Goal: Navigation & Orientation: Find specific page/section

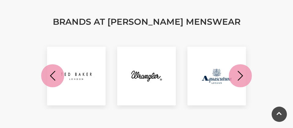
scroll to position [684, 0]
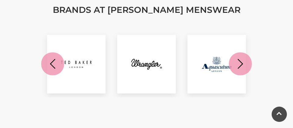
click at [242, 70] on icon "button" at bounding box center [240, 63] width 11 height 11
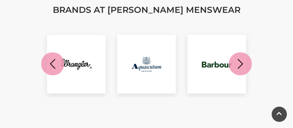
click at [242, 70] on icon "button" at bounding box center [240, 63] width 11 height 11
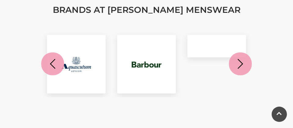
click at [242, 70] on icon "button" at bounding box center [240, 63] width 11 height 11
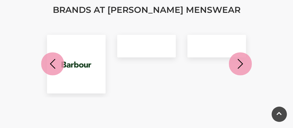
click at [56, 70] on icon "button" at bounding box center [52, 63] width 11 height 11
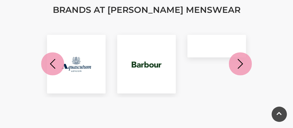
click at [56, 70] on icon "button" at bounding box center [52, 63] width 11 height 11
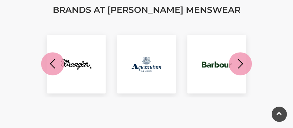
click at [56, 70] on icon "button" at bounding box center [52, 63] width 11 height 11
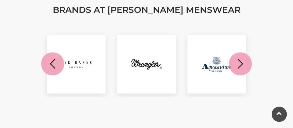
click at [56, 70] on icon "button" at bounding box center [52, 63] width 11 height 11
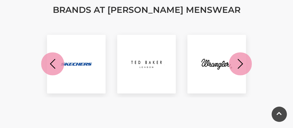
click at [56, 70] on icon "button" at bounding box center [52, 63] width 11 height 11
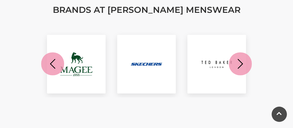
click at [56, 70] on icon "button" at bounding box center [52, 63] width 11 height 11
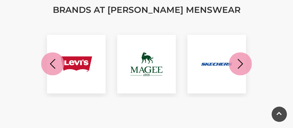
click at [56, 70] on icon "button" at bounding box center [52, 63] width 11 height 11
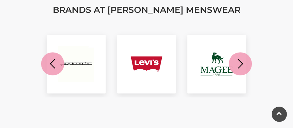
click at [56, 70] on icon "button" at bounding box center [52, 63] width 11 height 11
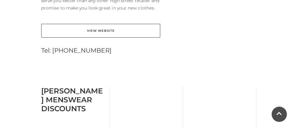
scroll to position [224, 0]
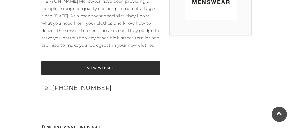
click at [104, 74] on link "View Website" at bounding box center [100, 68] width 119 height 14
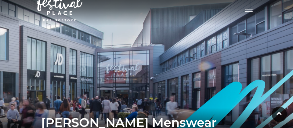
scroll to position [0, 0]
